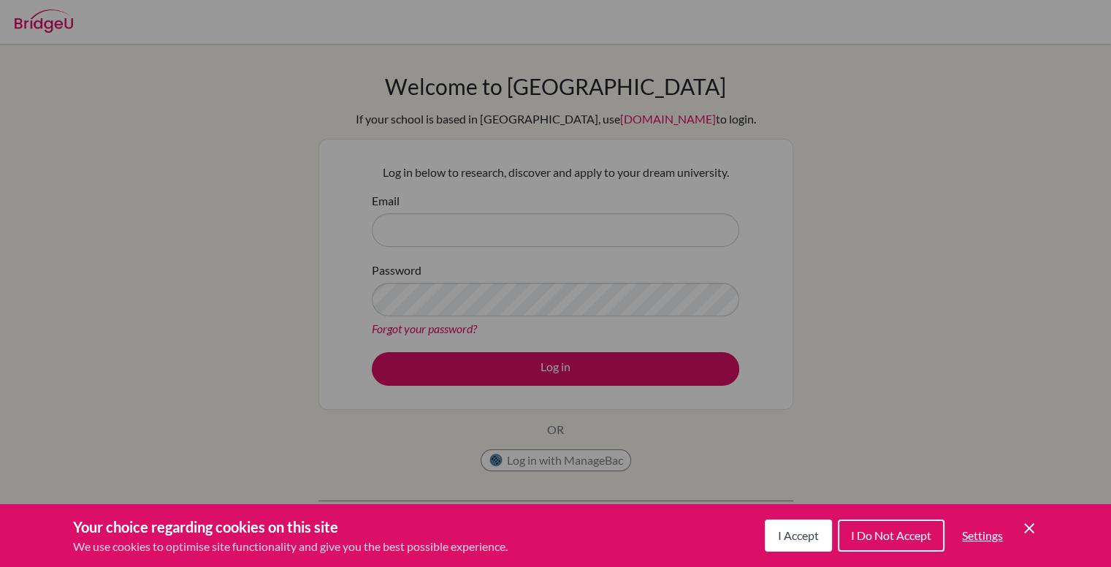
click at [813, 539] on span "I Accept" at bounding box center [798, 535] width 41 height 14
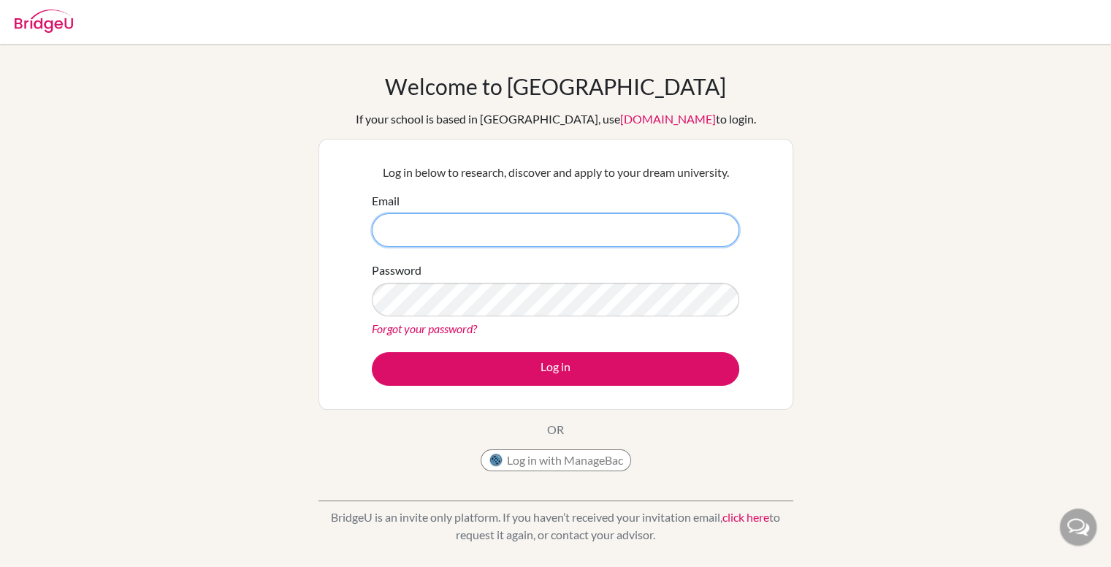
click at [403, 236] on input "Email" at bounding box center [556, 230] width 368 height 34
type input "[EMAIL_ADDRESS][DOMAIN_NAME]"
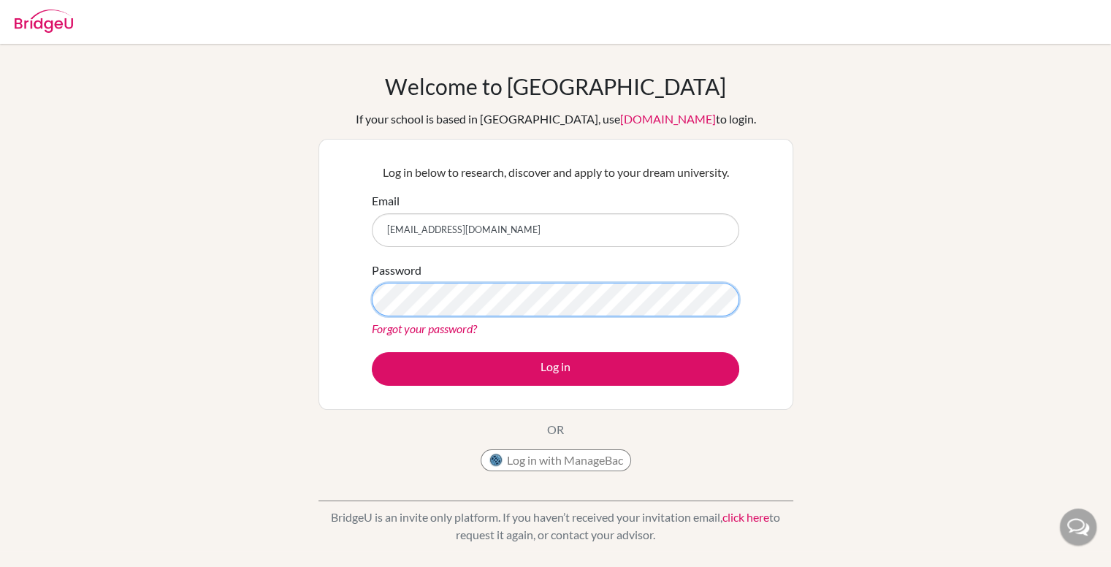
click at [372, 352] on button "Log in" at bounding box center [556, 369] width 368 height 34
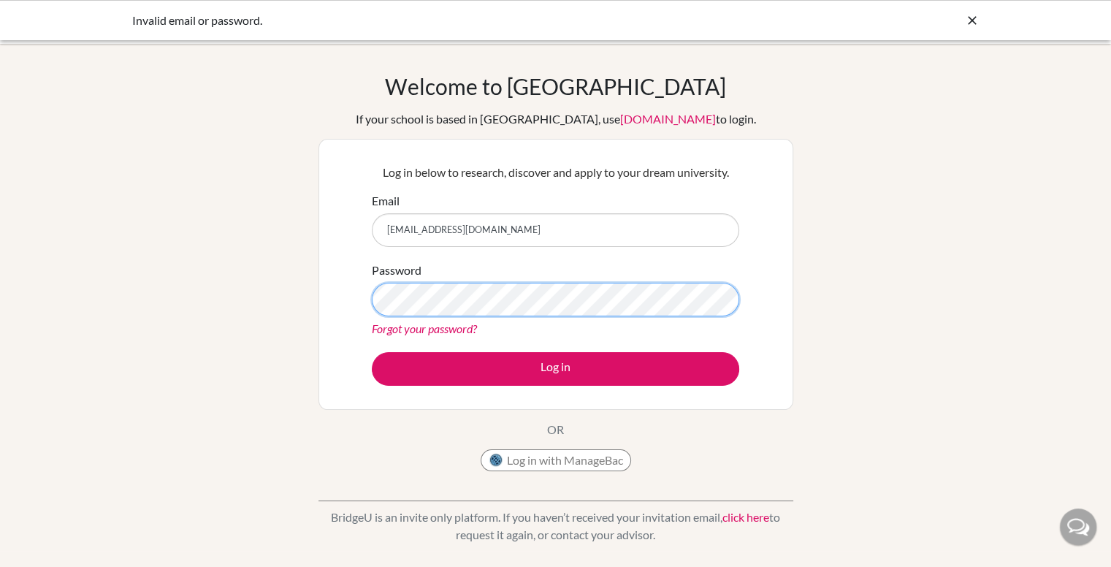
click at [372, 352] on button "Log in" at bounding box center [556, 369] width 368 height 34
